Goal: Task Accomplishment & Management: Use online tool/utility

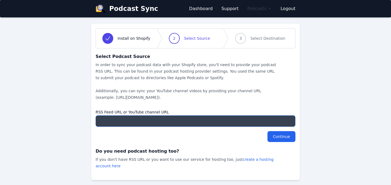
click at [139, 121] on input "RSS Feed URL or YouTube channel URL" at bounding box center [196, 120] width 200 height 11
paste input "https://feeds.captivate.fm/bee-radiant-wellness/"
type input "https://feeds.captivate.fm/bee-radiant-wellness/"
click at [281, 136] on input "Continue" at bounding box center [282, 136] width 28 height 11
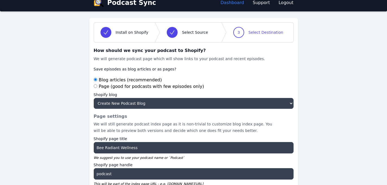
scroll to position [8, 0]
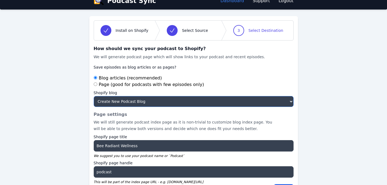
click at [285, 101] on select "Create New Podcast Blog News" at bounding box center [194, 101] width 200 height 11
click at [94, 96] on select "Create New Podcast Blog News" at bounding box center [194, 101] width 200 height 11
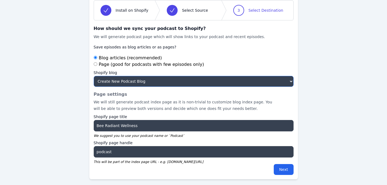
scroll to position [30, 0]
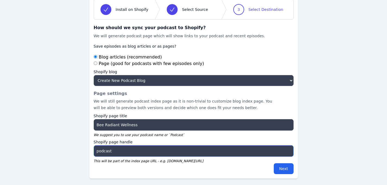
click at [112, 150] on input "podcast" at bounding box center [194, 150] width 200 height 11
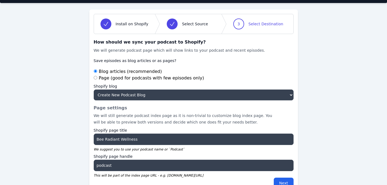
click at [96, 77] on input "Page (good for podcasts with few episodes only)" at bounding box center [96, 78] width 4 height 4
radio input "true"
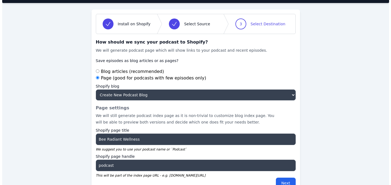
scroll to position [0, 0]
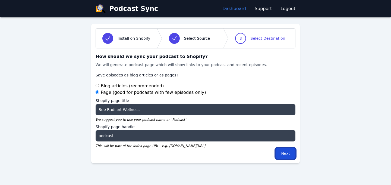
click at [284, 152] on input "Next" at bounding box center [286, 153] width 20 height 11
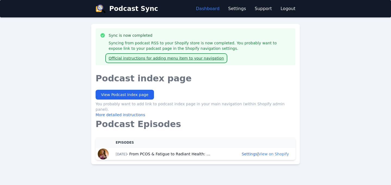
click at [183, 58] on link "Official instructions for adding menu item to your navigation" at bounding box center [167, 58] width 120 height 8
click at [196, 57] on link "Official instructions for adding menu item to your navigation" at bounding box center [167, 58] width 120 height 8
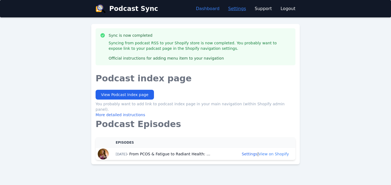
click at [243, 8] on link "Settings" at bounding box center [237, 8] width 18 height 7
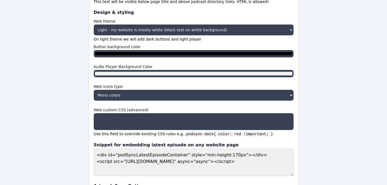
scroll to position [286, 0]
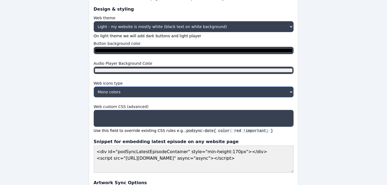
click at [288, 95] on select "Mono colors All Colors" at bounding box center [194, 91] width 200 height 11
click at [94, 87] on select "Mono colors All Colors" at bounding box center [194, 91] width 200 height 11
click at [292, 92] on select "Mono colors All Colors" at bounding box center [194, 91] width 200 height 11
select select "mono"
click at [94, 87] on select "Mono colors All Colors" at bounding box center [194, 91] width 200 height 11
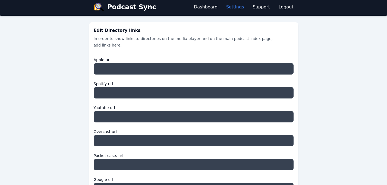
scroll to position [0, 0]
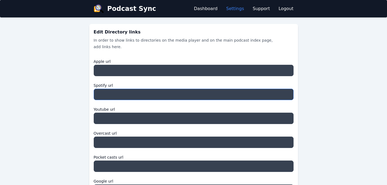
click at [105, 98] on input "Spotify url" at bounding box center [194, 94] width 200 height 11
paste input "[URL][DOMAIN_NAME]"
type input "[URL][DOMAIN_NAME]"
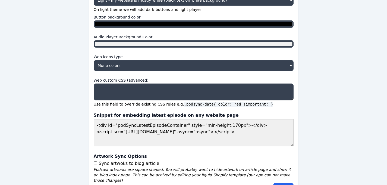
scroll to position [328, 0]
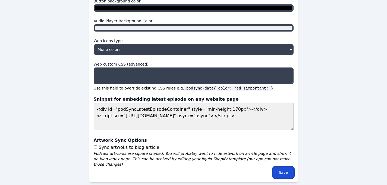
click at [284, 169] on input "Save" at bounding box center [283, 172] width 20 height 11
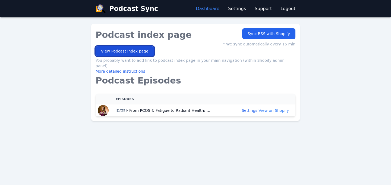
click at [135, 50] on link "View Podcast Index page" at bounding box center [125, 51] width 58 height 10
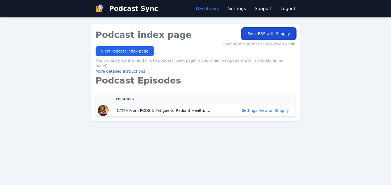
click at [273, 34] on button "Sync RSS with Shopify" at bounding box center [268, 33] width 53 height 11
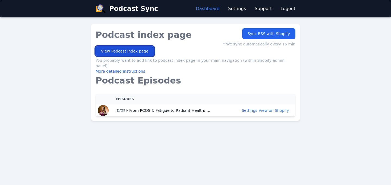
click at [137, 49] on link "View Podcast Index page" at bounding box center [125, 51] width 58 height 10
